Goal: Task Accomplishment & Management: Manage account settings

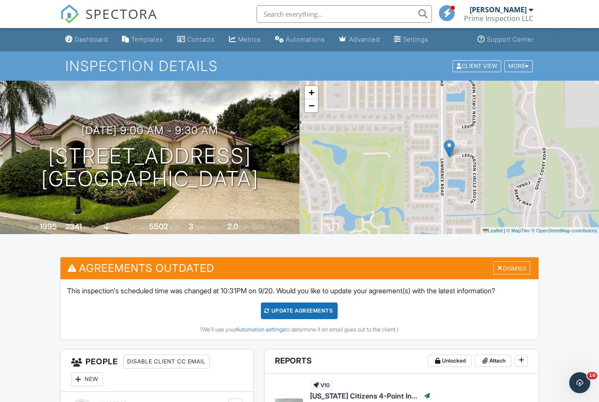
click at [510, 41] on div "Signed in successfully." at bounding box center [531, 33] width 97 height 21
click at [507, 45] on link "Support Center" at bounding box center [505, 40] width 63 height 16
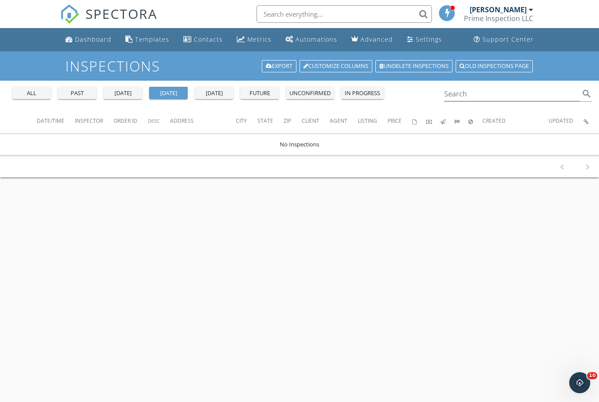
click at [25, 97] on button "all" at bounding box center [31, 93] width 39 height 12
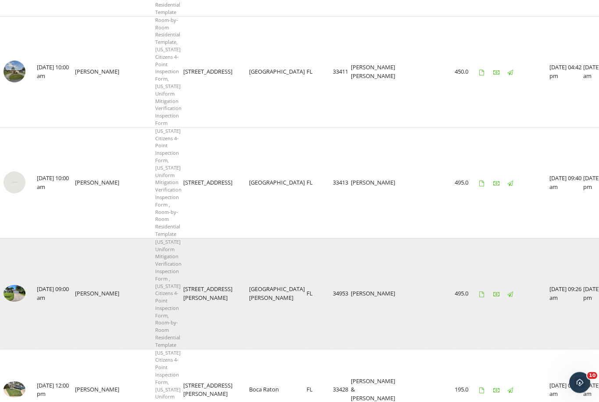
scroll to position [230, 0]
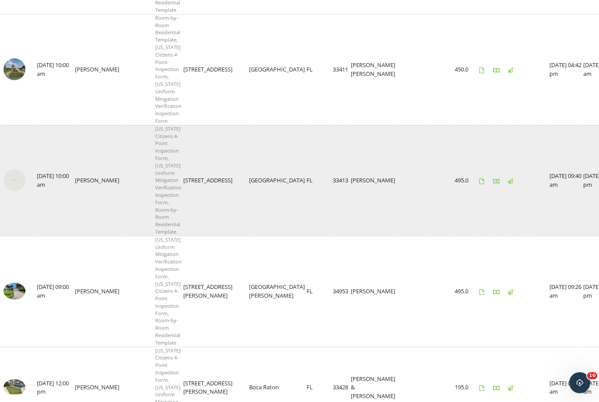
click at [19, 169] on img at bounding box center [15, 180] width 22 height 22
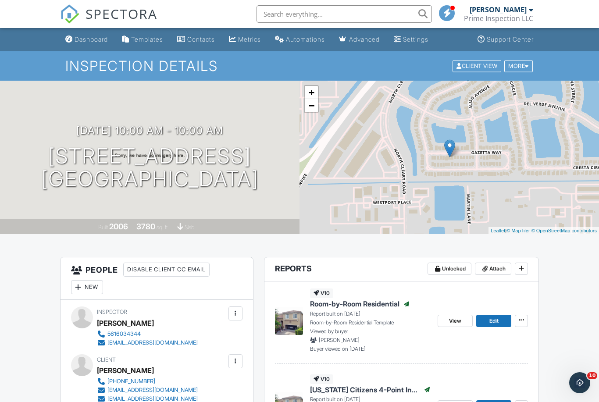
click at [500, 15] on div "Prime Inspection LLC" at bounding box center [498, 18] width 69 height 9
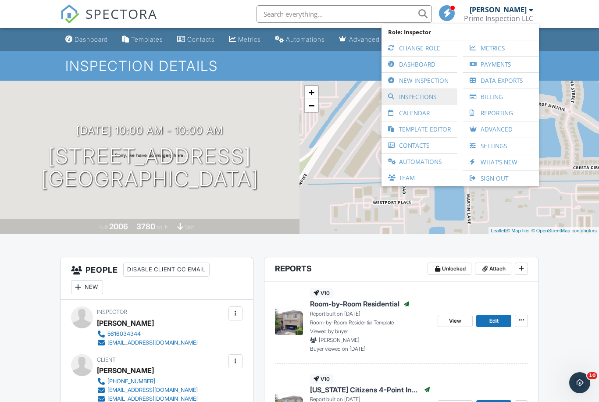
click at [427, 98] on link "Inspections" at bounding box center [419, 97] width 67 height 16
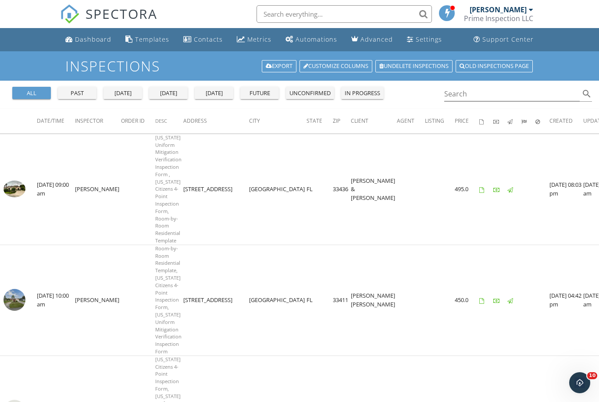
click at [35, 92] on div "all" at bounding box center [32, 93] width 32 height 9
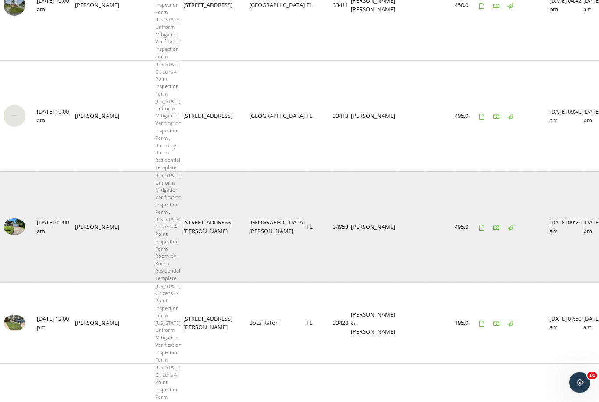
scroll to position [295, 0]
click at [12, 218] on img at bounding box center [15, 226] width 22 height 17
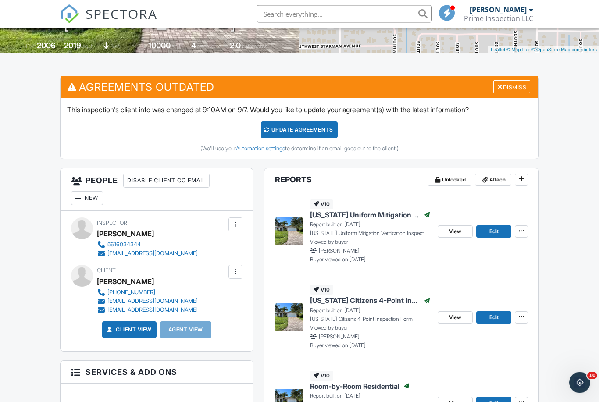
scroll to position [181, 0]
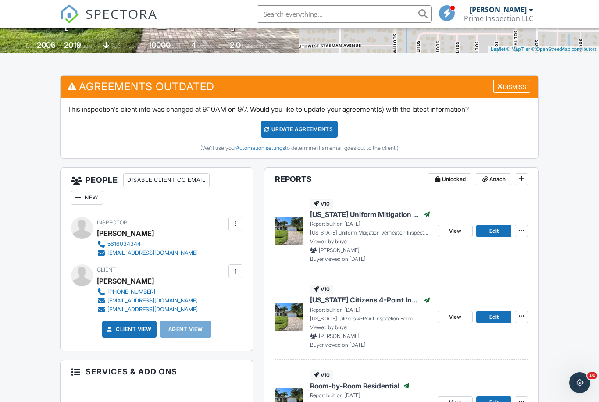
click at [234, 273] on div at bounding box center [235, 271] width 9 height 9
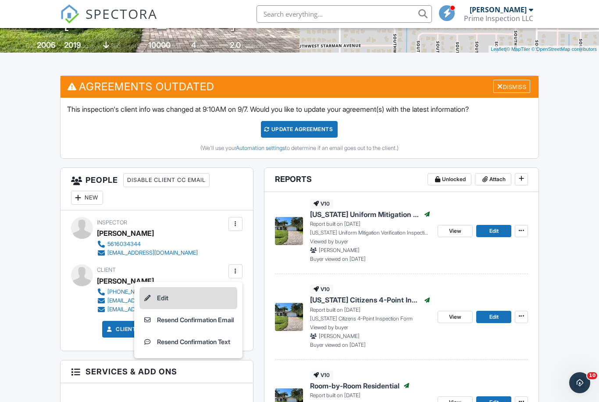
click at [208, 298] on li "Edit" at bounding box center [188, 298] width 98 height 22
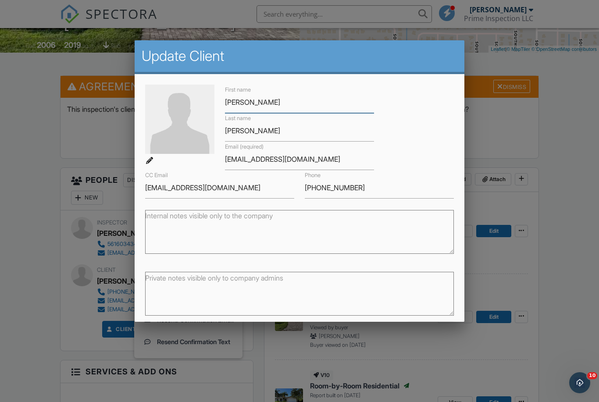
scroll to position [0, 0]
click at [241, 137] on input "Fenelus" at bounding box center [299, 130] width 149 height 21
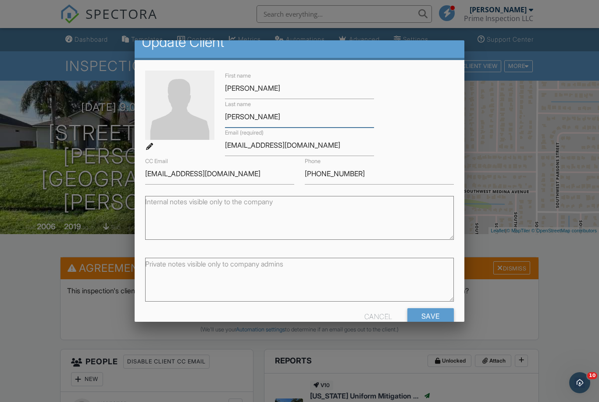
scroll to position [14, 0]
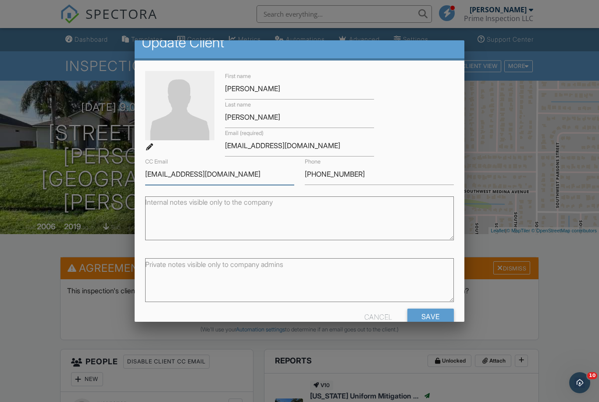
click at [154, 181] on input "Jeanpharunsr56@gmail.com" at bounding box center [219, 173] width 149 height 21
click at [167, 177] on input "Jeanpharunsr56@gmail.com" at bounding box center [219, 173] width 149 height 21
click at [567, 290] on div at bounding box center [299, 207] width 599 height 502
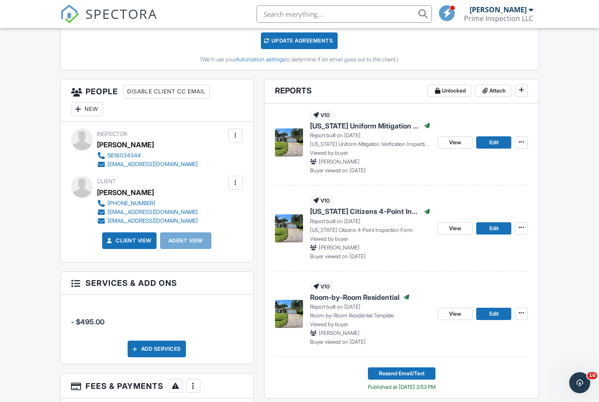
scroll to position [268, 0]
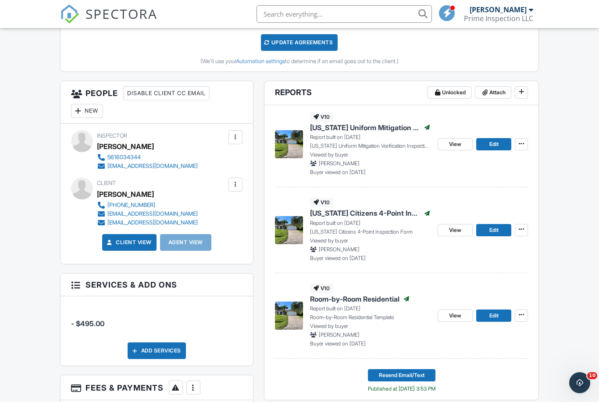
click at [239, 181] on div at bounding box center [235, 184] width 9 height 9
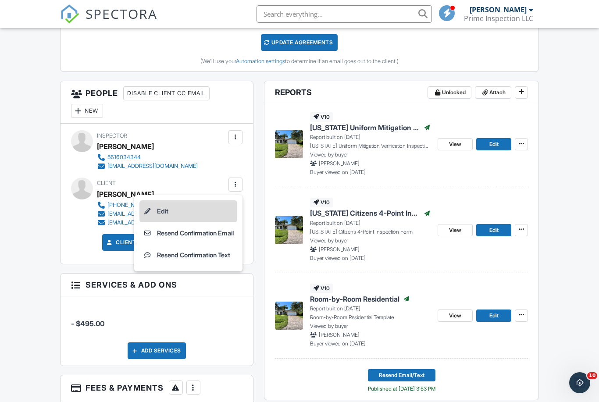
click at [201, 213] on li "Edit" at bounding box center [188, 211] width 98 height 22
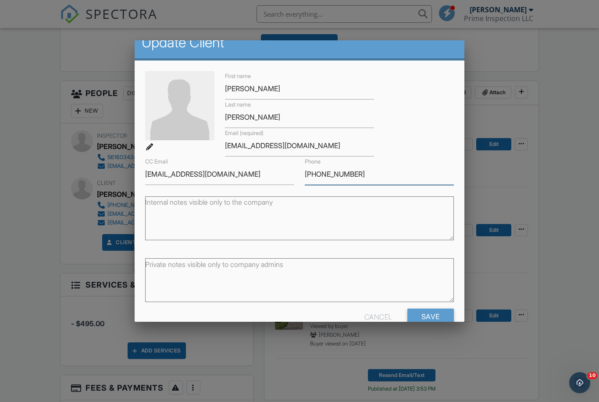
click at [342, 177] on input "954-816-3619" at bounding box center [379, 173] width 149 height 21
click at [257, 147] on input "emmanuelfenelus37@yahoo.com" at bounding box center [299, 145] width 149 height 21
click at [258, 148] on input "emmanuelfenelus37@yahoo.com" at bounding box center [299, 145] width 149 height 21
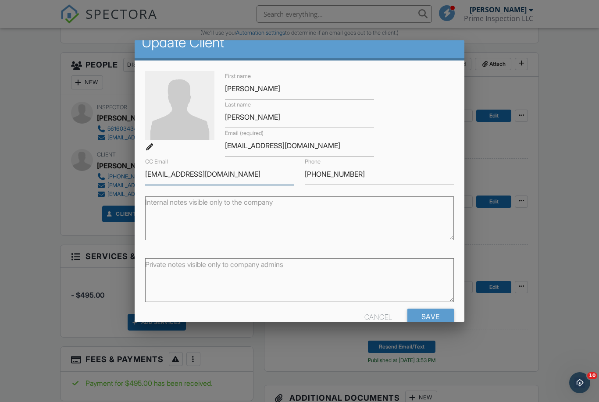
click at [224, 177] on input "Jeanpharunsr56@gmail.com" at bounding box center [219, 173] width 149 height 21
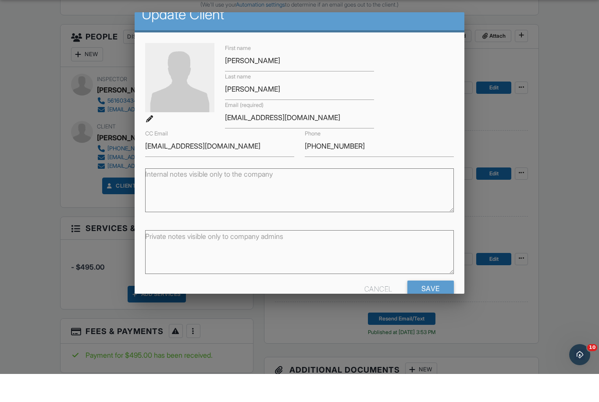
click at [259, 324] on div at bounding box center [299, 207] width 599 height 502
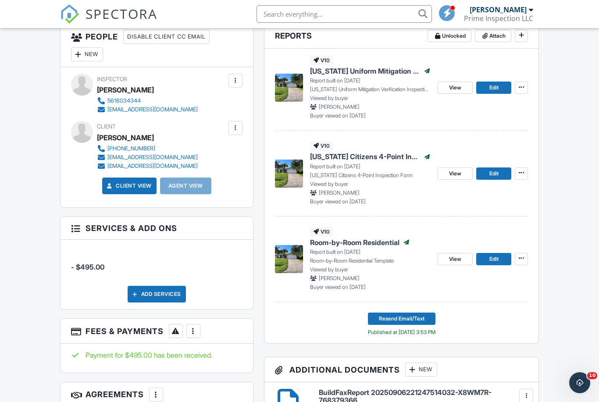
scroll to position [352, 0]
